Goal: Use online tool/utility: Use online tool/utility

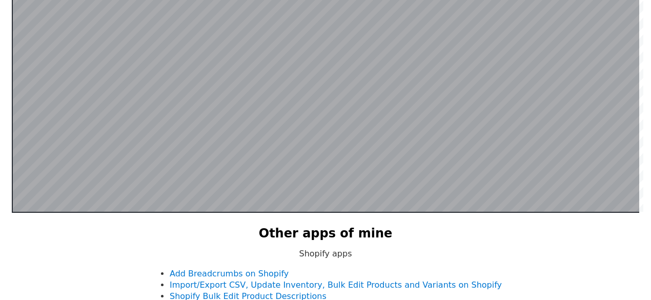
scroll to position [173, 0]
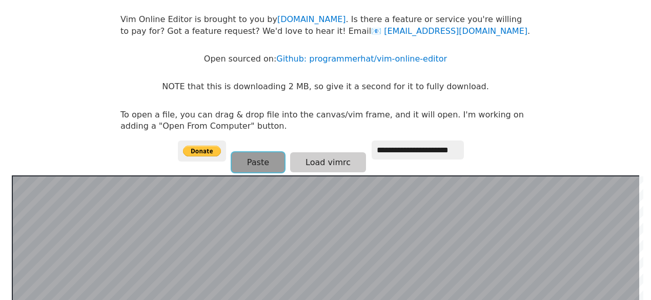
click at [244, 158] on button "Paste" at bounding box center [258, 162] width 53 height 20
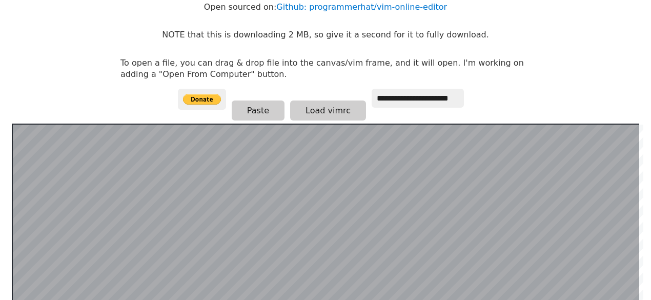
scroll to position [121, 0]
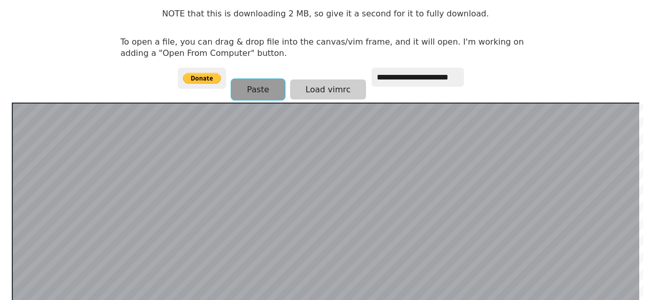
drag, startPoint x: 0, startPoint y: 0, endPoint x: 262, endPoint y: 91, distance: 277.6
click at [262, 91] on button "Paste" at bounding box center [258, 89] width 53 height 20
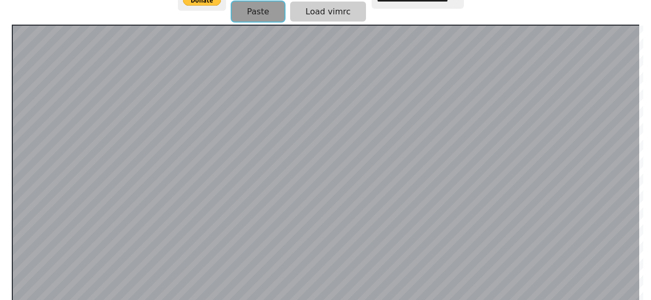
click at [255, 12] on button "Paste" at bounding box center [258, 12] width 53 height 20
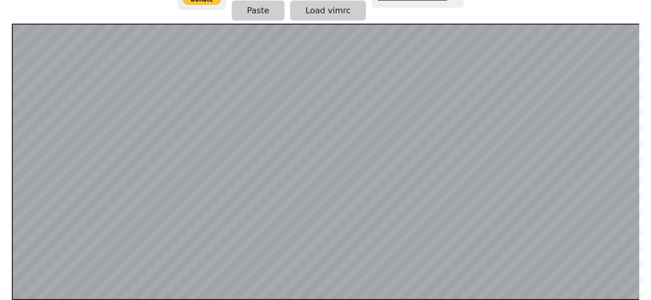
click at [272, 13] on button "Paste" at bounding box center [258, 11] width 53 height 20
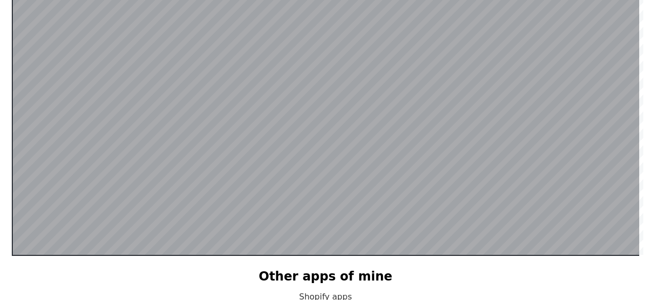
scroll to position [199, 0]
